Goal: Information Seeking & Learning: Learn about a topic

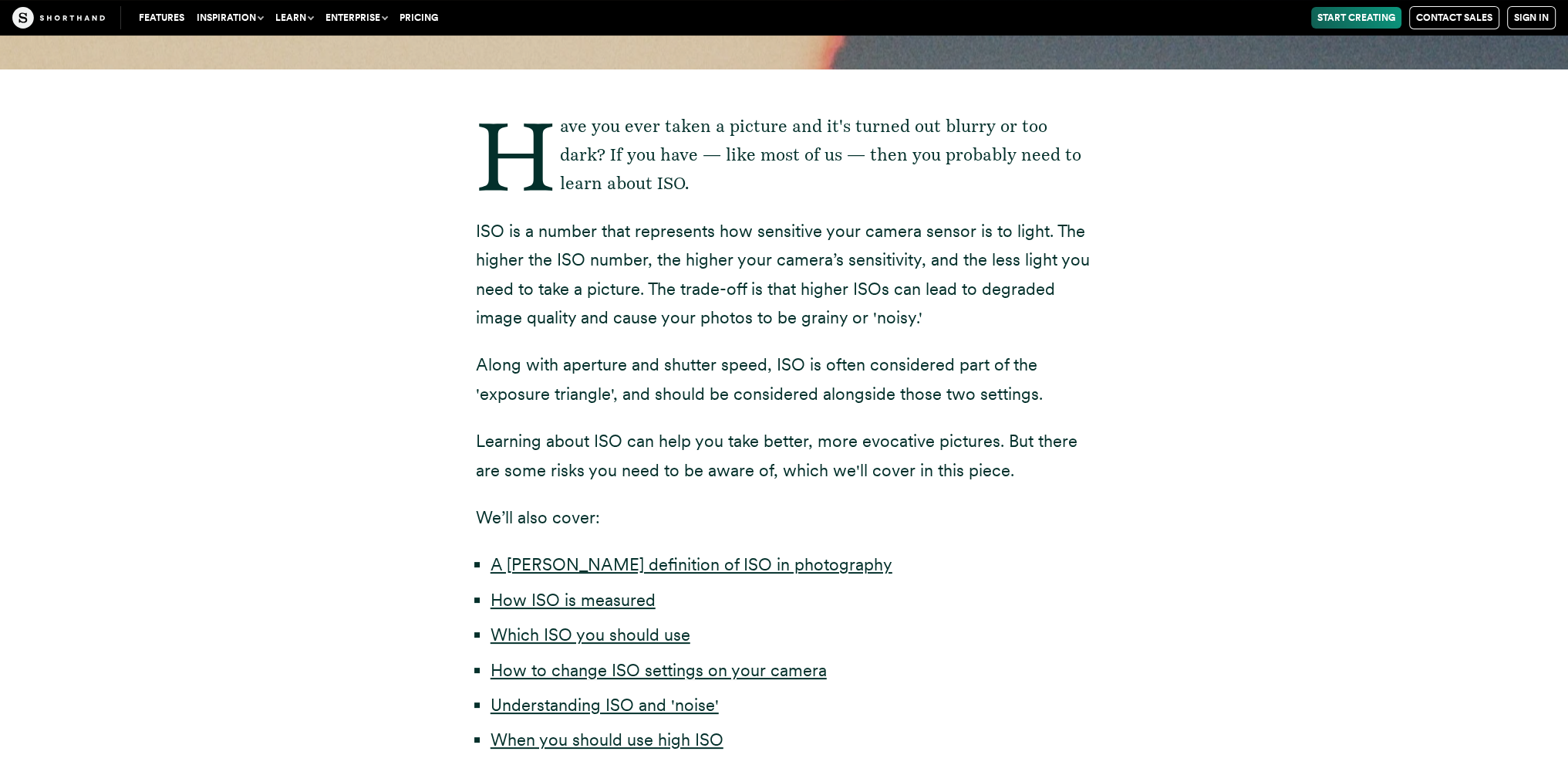
scroll to position [386, 0]
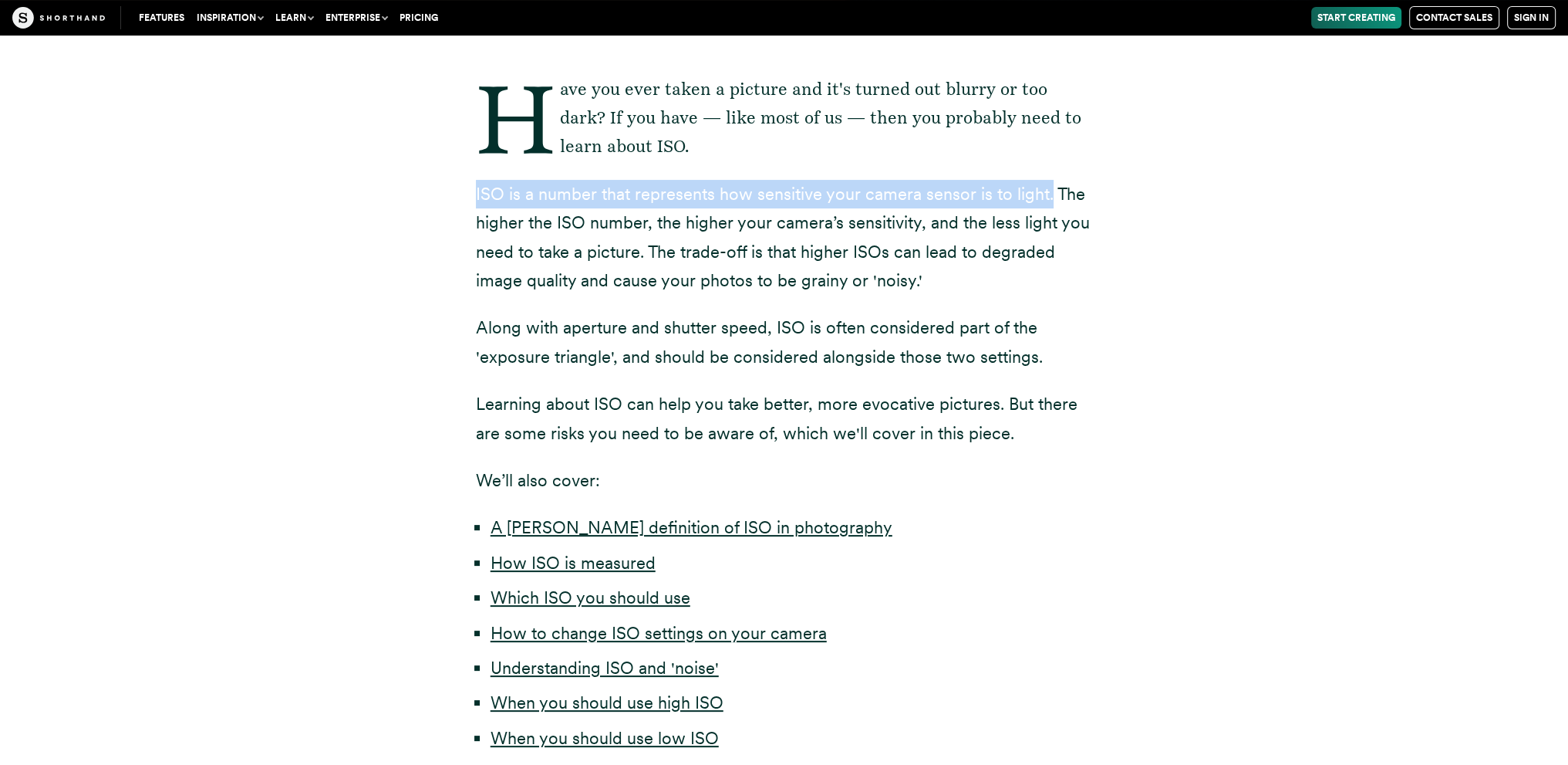
drag, startPoint x: 473, startPoint y: 196, endPoint x: 1044, endPoint y: 186, distance: 571.1
click at [1044, 186] on div "Have you ever taken a picture and it's turned out blurry or too dark? If you ha…" at bounding box center [784, 459] width 679 height 852
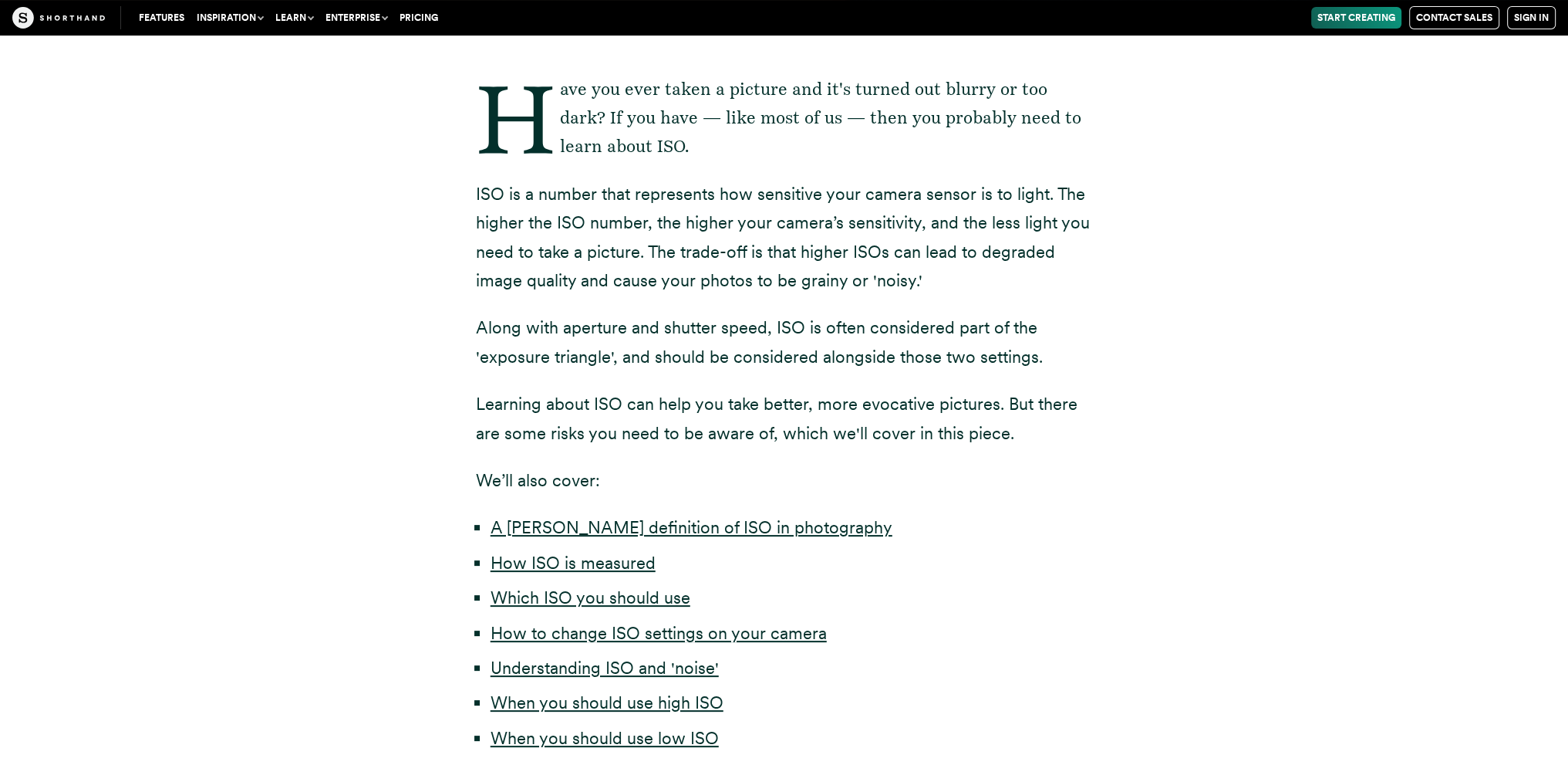
click at [1086, 228] on p "ISO is a number that represents how sensitive your camera sensor is to light. T…" at bounding box center [784, 238] width 618 height 116
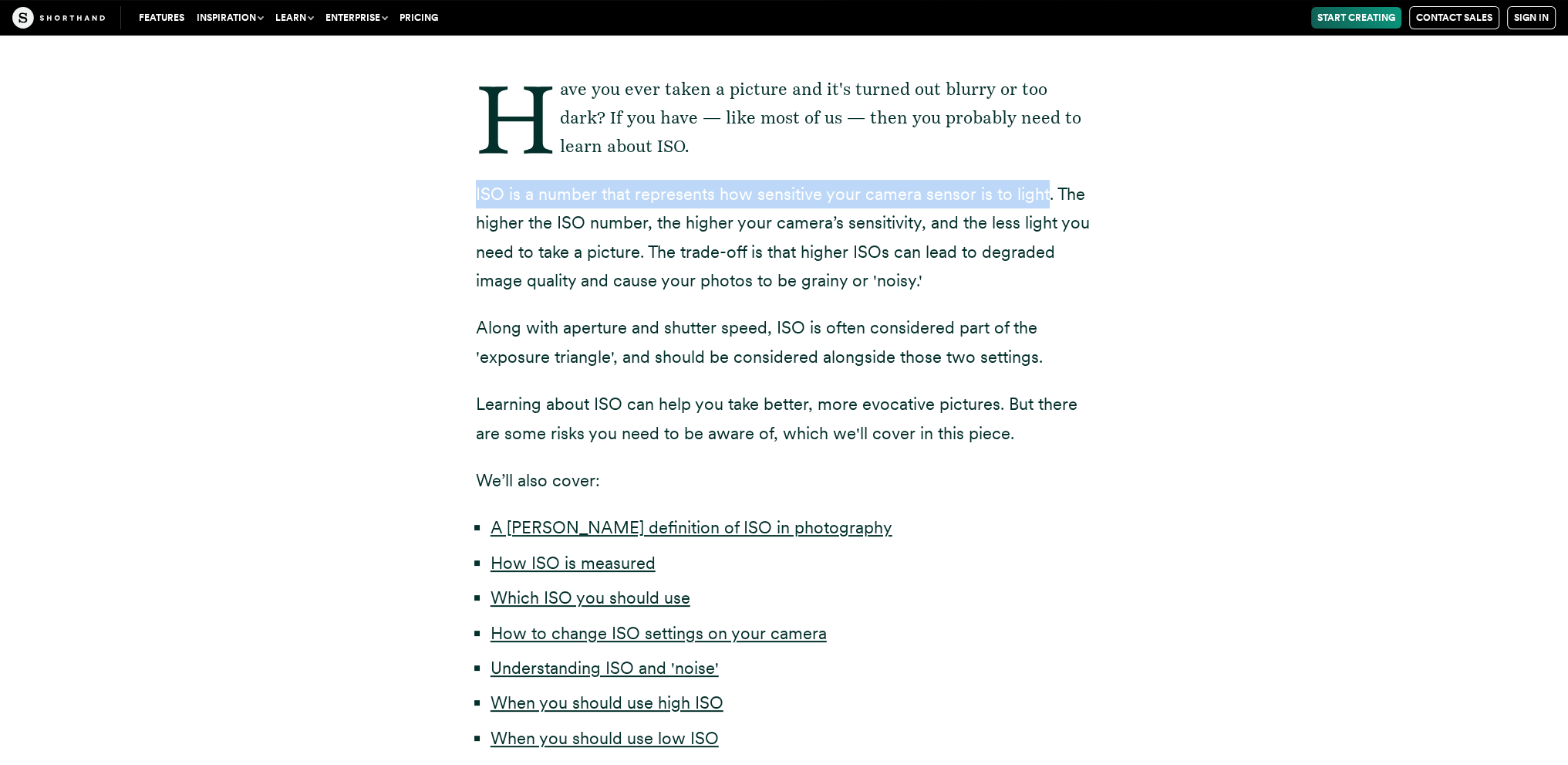
drag, startPoint x: 1043, startPoint y: 195, endPoint x: 402, endPoint y: 192, distance: 641.0
click at [402, 192] on div "Have you ever taken a picture and it's turned out blurry or too dark? If you ha…" at bounding box center [784, 459] width 1357 height 852
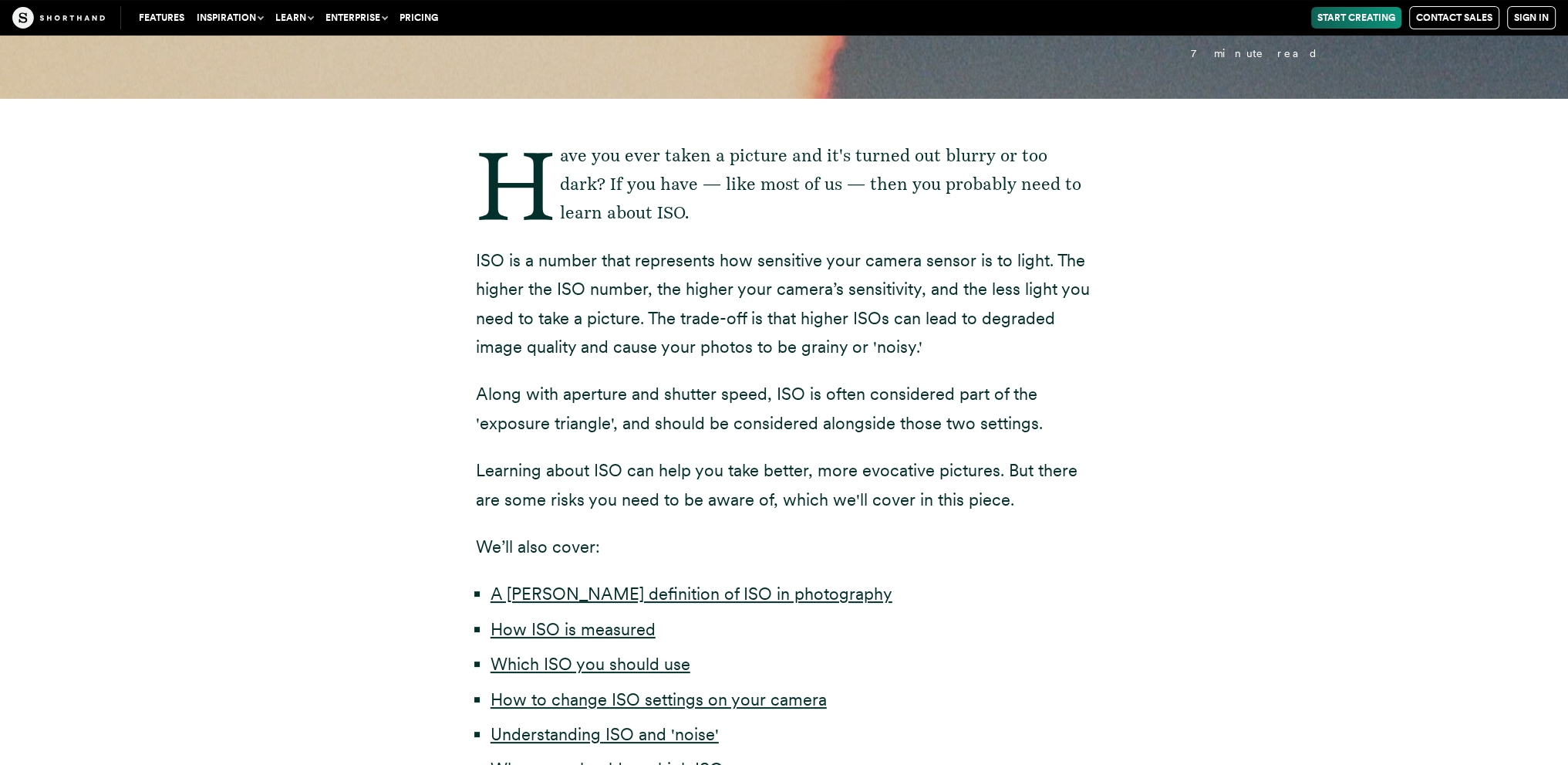
scroll to position [318, 0]
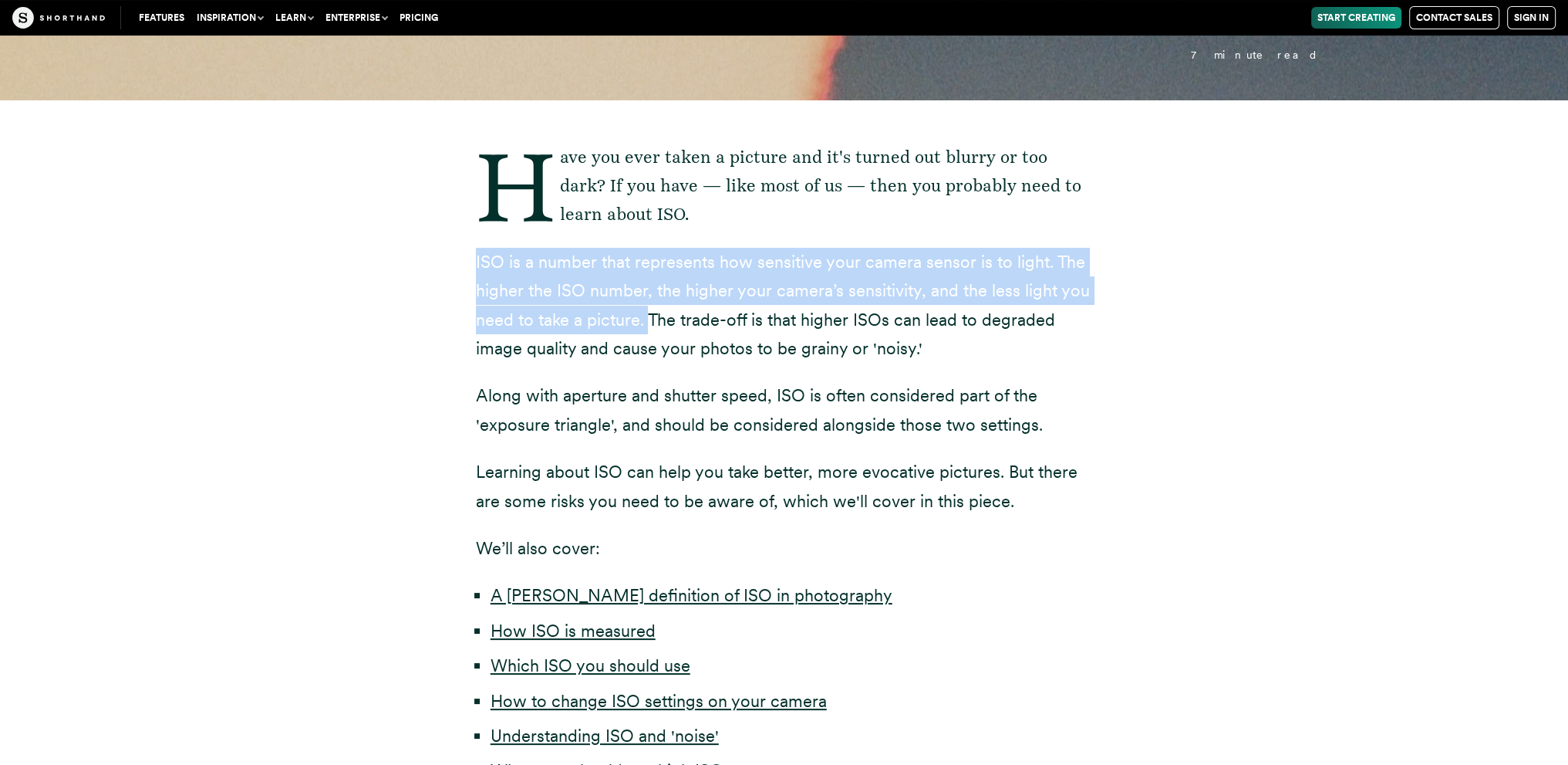
drag, startPoint x: 452, startPoint y: 252, endPoint x: 650, endPoint y: 311, distance: 206.6
click at [650, 311] on div "Have you ever taken a picture and it's turned out blurry or too dark? If you ha…" at bounding box center [784, 526] width 679 height 852
copy p "ISO is a number that represents how sensitive your camera sensor is to light. T…"
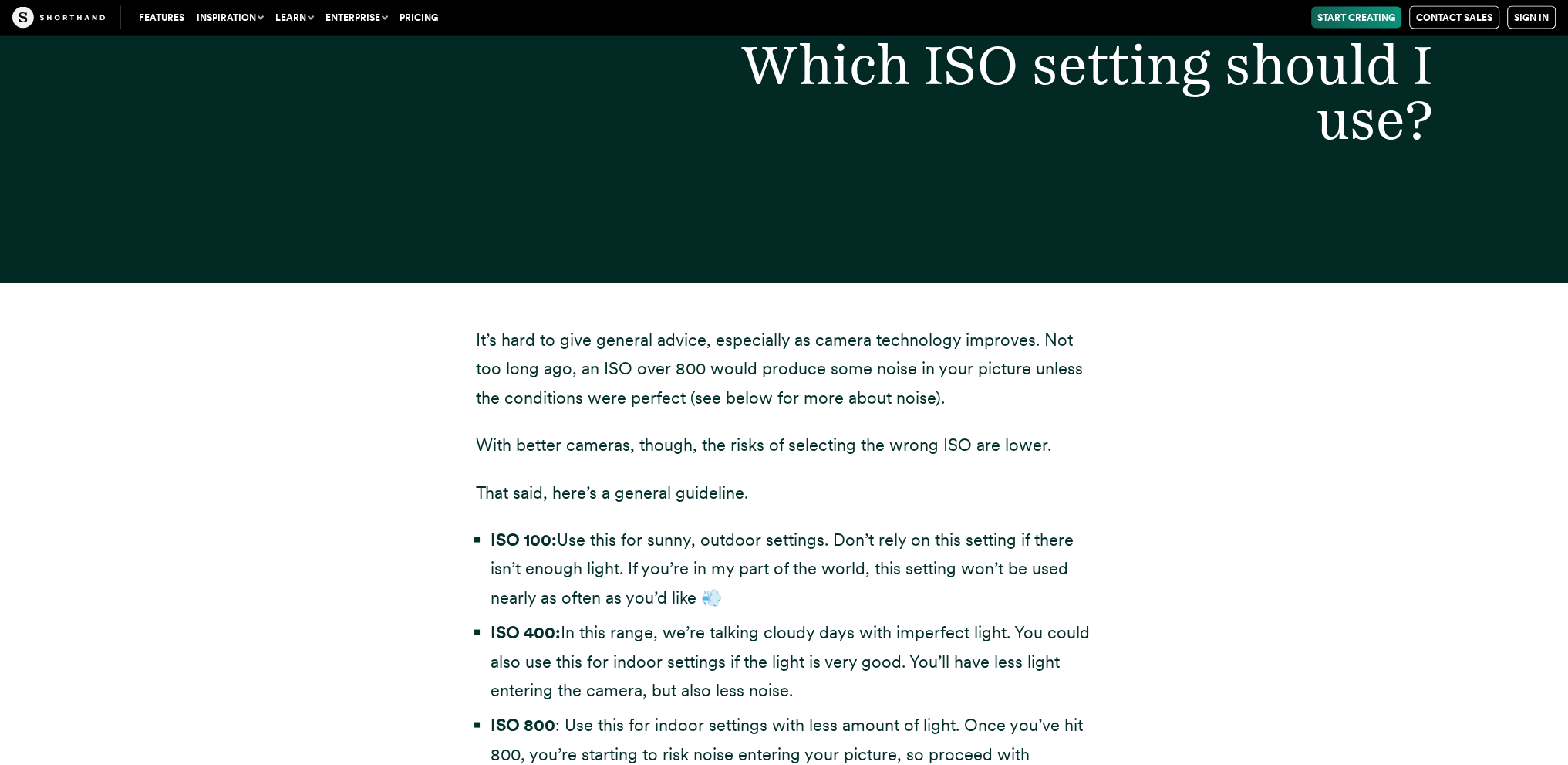
scroll to position [5532, 0]
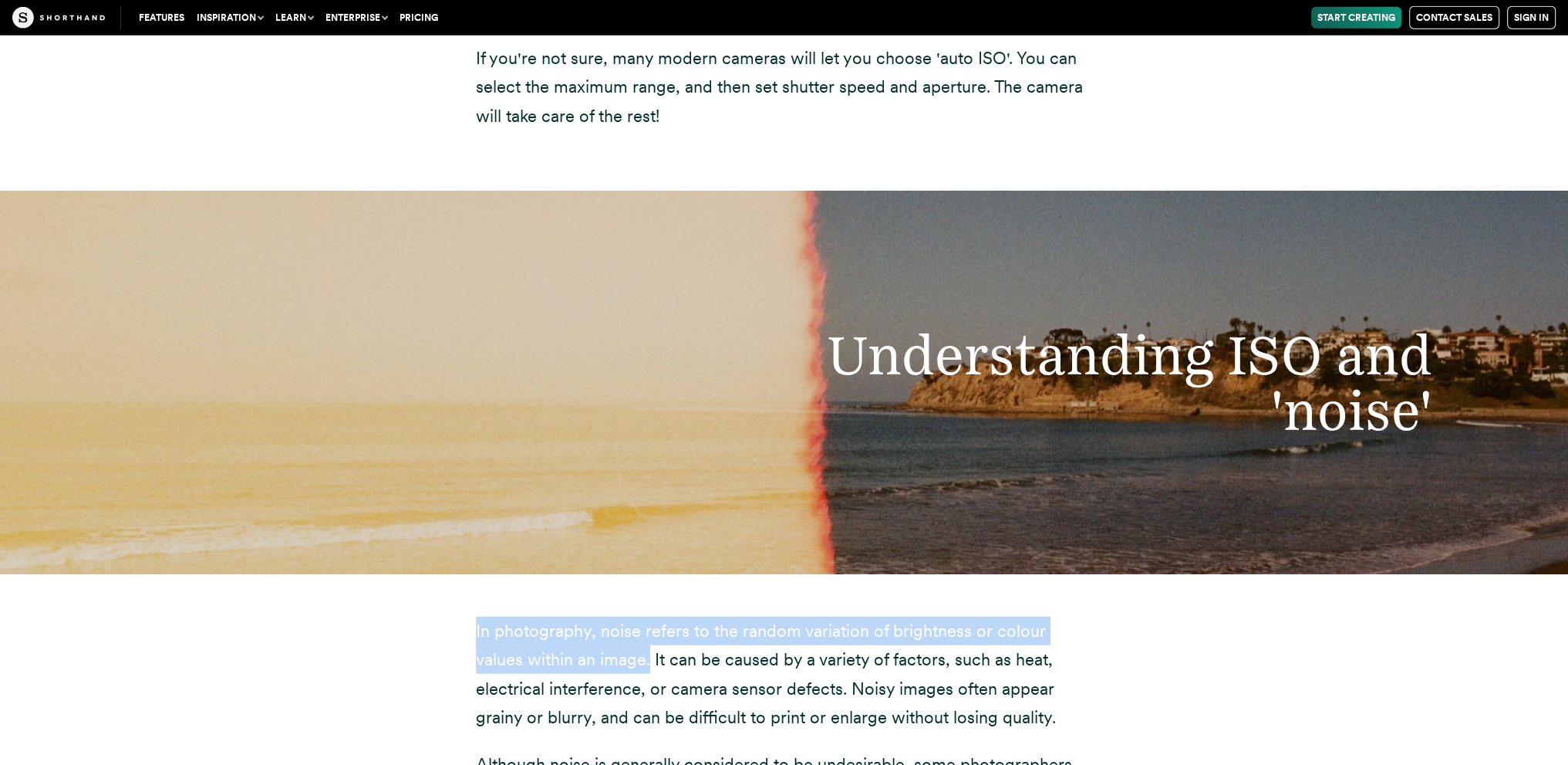
drag, startPoint x: 448, startPoint y: 597, endPoint x: 600, endPoint y: 639, distance: 157.7
copy p "In photography, noise refers to the random variation of brightness or colour va…"
